Goal: Find specific page/section: Find specific page/section

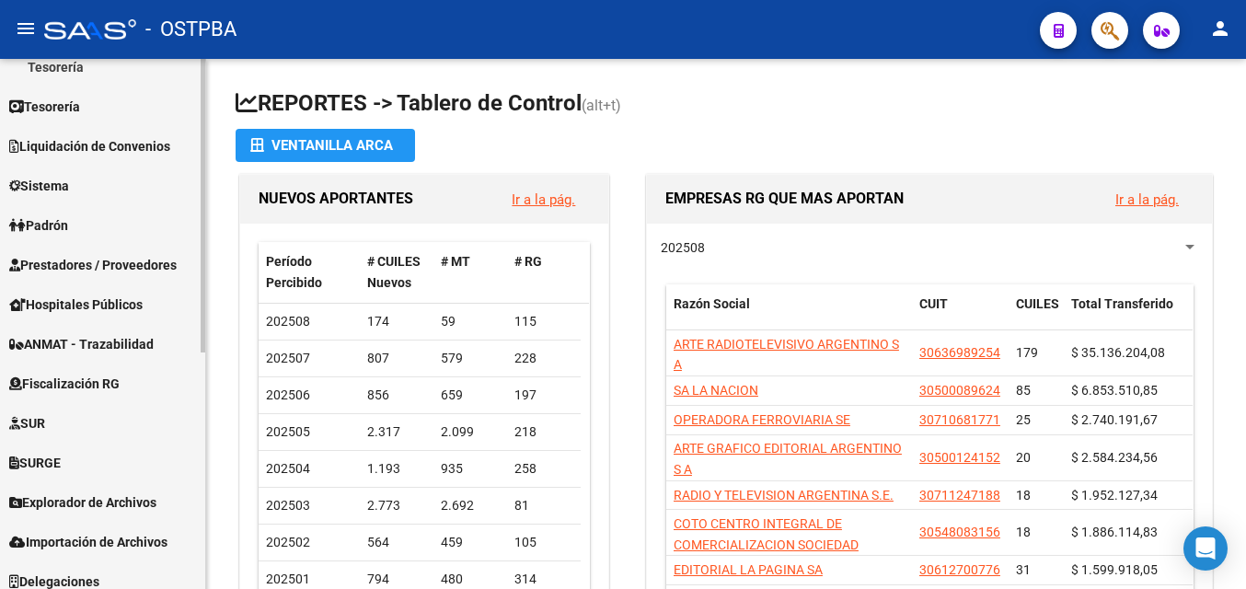
scroll to position [340, 0]
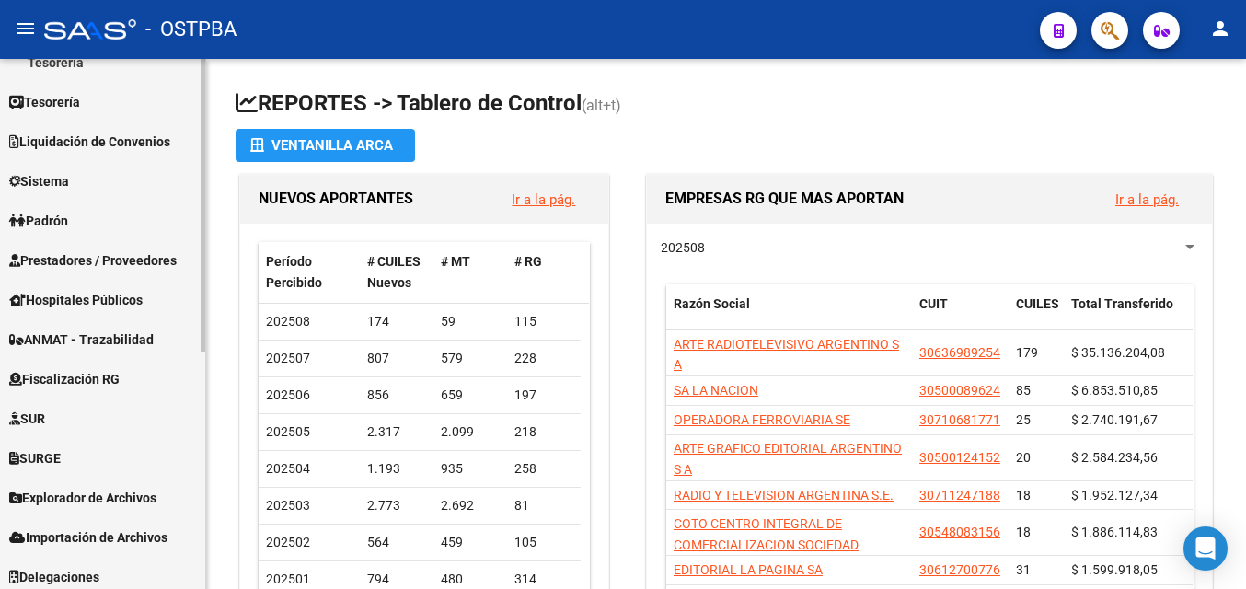
click at [199, 354] on div "Firma Express Reportes Tablero de Control Ingresos Percibidos Análisis de todos…" at bounding box center [105, 196] width 210 height 957
click at [137, 494] on span "Explorador de Archivos" at bounding box center [82, 498] width 147 height 20
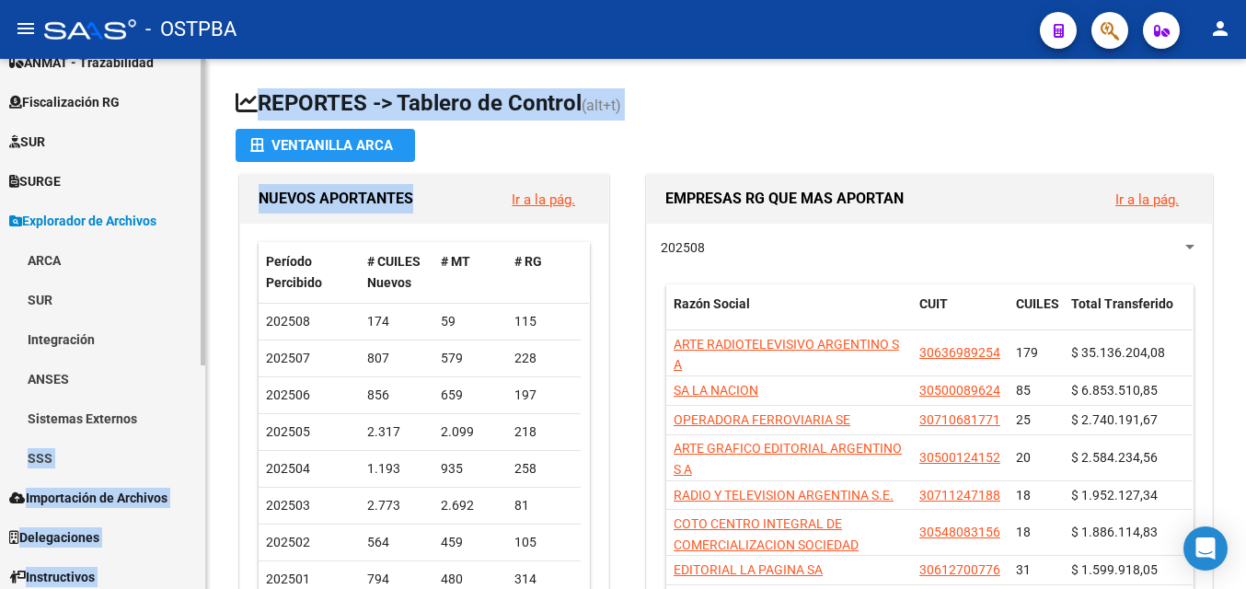
drag, startPoint x: 206, startPoint y: 298, endPoint x: 189, endPoint y: 413, distance: 116.4
click at [189, 415] on mat-sidenav-container "Firma Express Reportes Tablero de Control Ingresos Percibidos Análisis de todos…" at bounding box center [623, 324] width 1246 height 530
drag, startPoint x: 189, startPoint y: 413, endPoint x: 51, endPoint y: 256, distance: 209.3
click at [51, 256] on link "ARCA" at bounding box center [102, 260] width 205 height 40
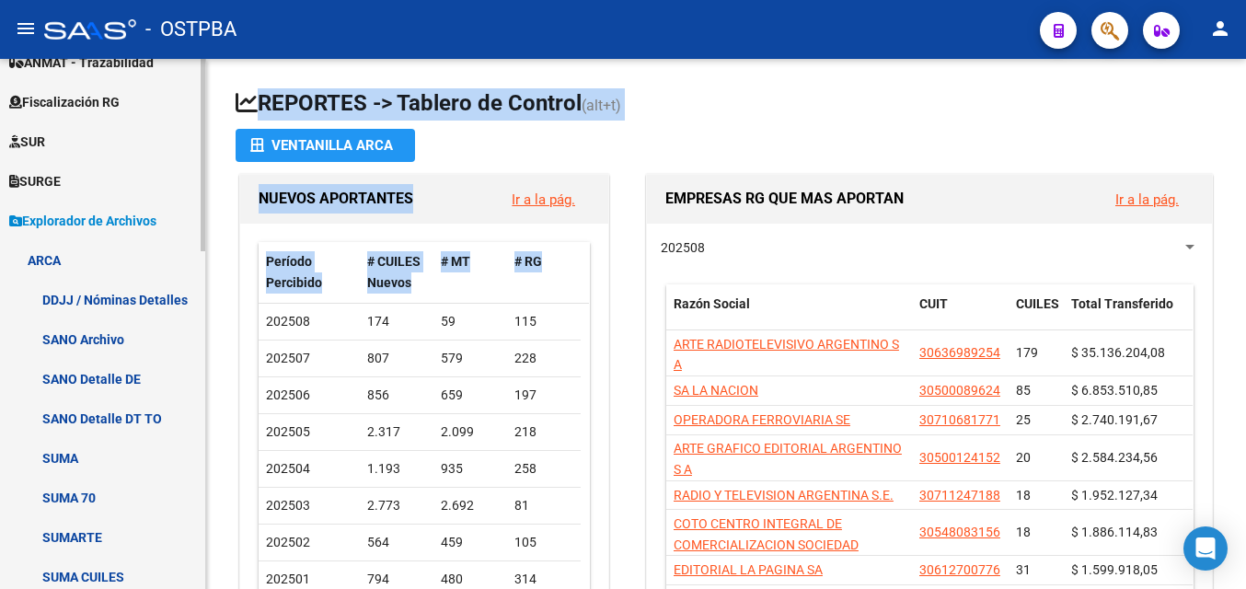
drag, startPoint x: 206, startPoint y: 356, endPoint x: 201, endPoint y: 399, distance: 43.6
click at [202, 399] on mat-sidenav-container "Firma Express Reportes Tablero de Control Ingresos Percibidos Análisis de todos…" at bounding box center [623, 324] width 1246 height 530
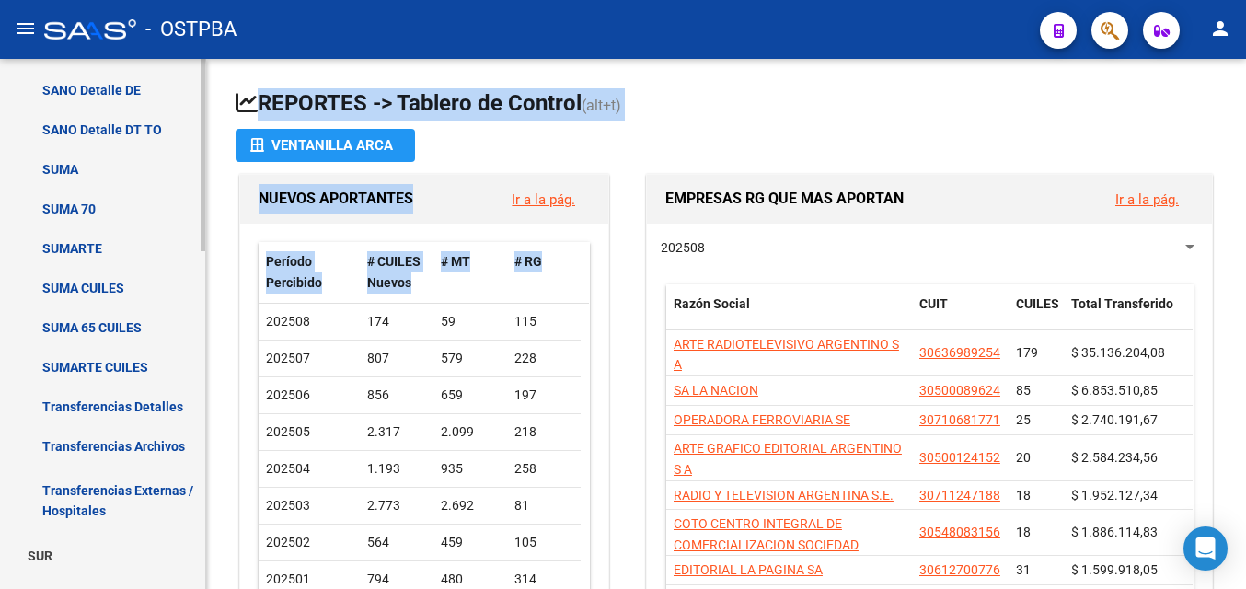
click at [202, 469] on div at bounding box center [203, 383] width 5 height 192
click at [178, 446] on link "Transferencias Archivos" at bounding box center [102, 446] width 205 height 40
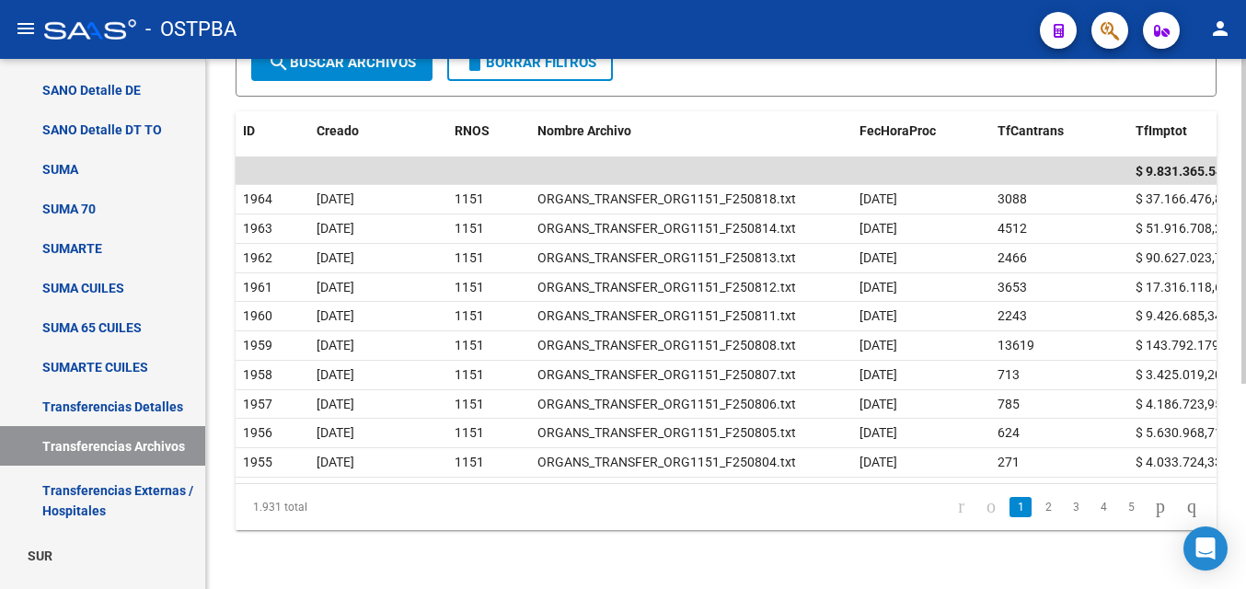
scroll to position [326, 0]
click at [1245, 301] on div at bounding box center [1243, 426] width 5 height 325
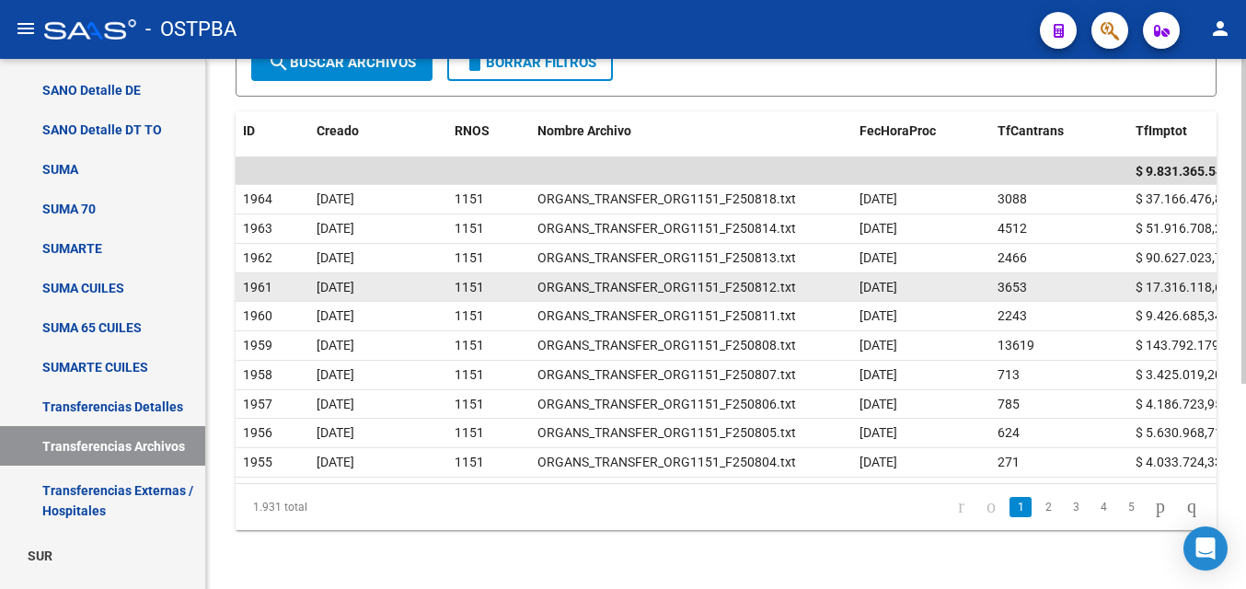
scroll to position [327, 0]
